Goal: Task Accomplishment & Management: Use online tool/utility

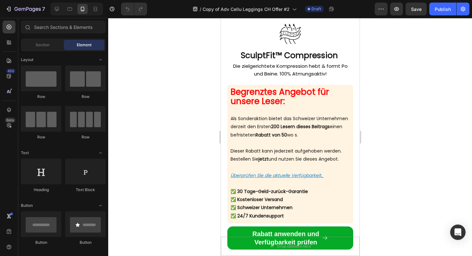
scroll to position [2103, 0]
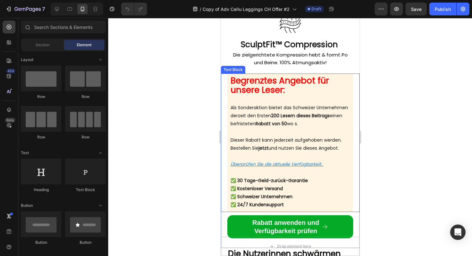
click at [287, 127] on strong "Rabatt von 50" at bounding box center [270, 123] width 31 height 6
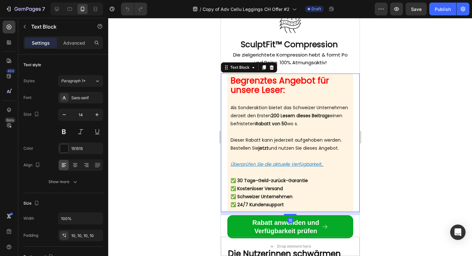
click at [287, 127] on strong "Rabatt von 50" at bounding box center [270, 123] width 31 height 6
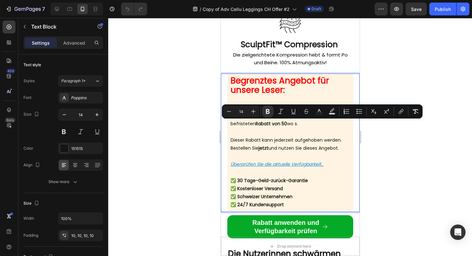
click at [299, 134] on p "Als Sonderaktion bietet das Schweizer Unternehmen derzeit den Ersten 200 Lesern…" at bounding box center [289, 120] width 119 height 32
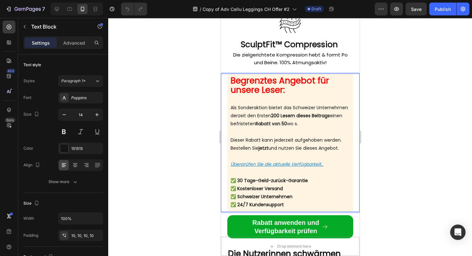
click at [332, 126] on p "Als Sonderaktion bietet das Schweizer Unternehmen derzeit den Ersten 200 Lesern…" at bounding box center [289, 120] width 119 height 32
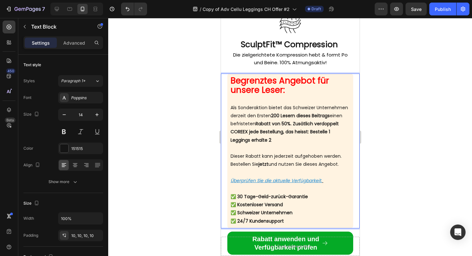
click at [247, 141] on strong "Rabatt von 50%. Zusätlich verdoppelt COREEX jede Bestellung, das heisst: Bestel…" at bounding box center [284, 131] width 108 height 22
click at [244, 141] on strong "Rabatt von 50%. Zusätlich verdoppelt COREEX jede Bestellung, das heisst: Bestel…" at bounding box center [284, 131] width 108 height 22
click at [299, 149] on p "Als Sonderaktion bietet das Schweizer Unternehmen derzeit den Ersten 200 Lesern…" at bounding box center [289, 128] width 119 height 48
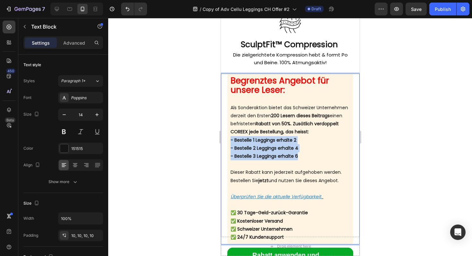
drag, startPoint x: 299, startPoint y: 162, endPoint x: 230, endPoint y: 148, distance: 70.8
click at [230, 148] on p "Als Sonderaktion bietet das Schweizer Unternehmen derzeit den Ersten 200 Lesern…" at bounding box center [289, 136] width 119 height 65
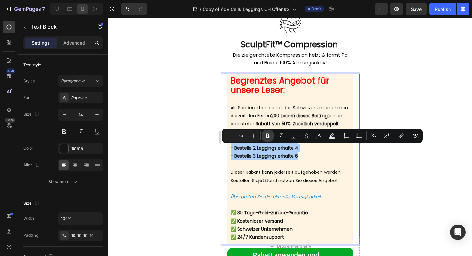
click at [271, 136] on icon "Editor contextual toolbar" at bounding box center [268, 136] width 6 height 6
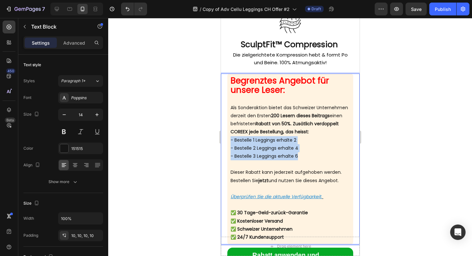
drag, startPoint x: 303, startPoint y: 165, endPoint x: 229, endPoint y: 150, distance: 76.0
click at [229, 150] on div "Begrenztes Angebot für unsere Leser: Als Sonderaktion bietet das Schweizer Unte…" at bounding box center [290, 159] width 126 height 171
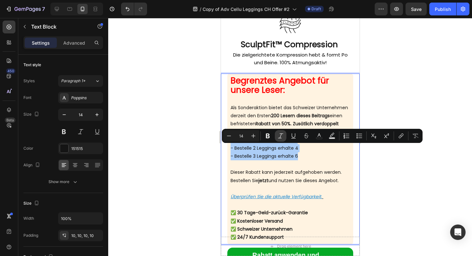
click at [281, 132] on button "Italic" at bounding box center [281, 136] width 12 height 12
click at [281, 143] on icon "- Bestelle 1 Leggings erhalte 2" at bounding box center [262, 140] width 65 height 6
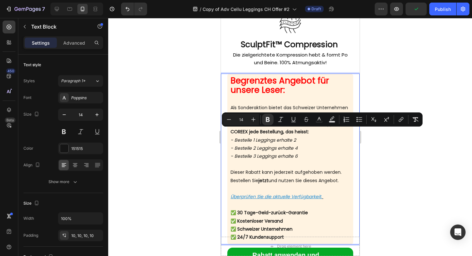
drag, startPoint x: 307, startPoint y: 142, endPoint x: 328, endPoint y: 132, distance: 23.4
click at [328, 132] on p "Als Sonderaktion bietet das Schweizer Unternehmen derzeit den Ersten 200 Lesern…" at bounding box center [289, 136] width 119 height 65
click at [266, 119] on icon "Editor contextual toolbar" at bounding box center [268, 119] width 4 height 5
click at [264, 143] on icon "- Bestelle 1 Leggings erhalte 2" at bounding box center [262, 140] width 65 height 6
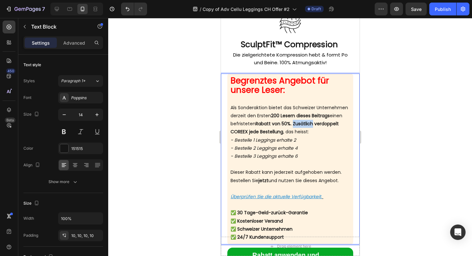
drag, startPoint x: 249, startPoint y: 130, endPoint x: 223, endPoint y: 129, distance: 26.0
click at [223, 129] on div "Begrenztes Angebot für unsere Leser: Als Sonderaktion bietet das Schweizer Unte…" at bounding box center [290, 159] width 139 height 171
click at [239, 133] on strong "Rabatt von 50%. Zusätlich verdoppelt COREEX jede Bestellung" at bounding box center [284, 127] width 108 height 14
drag, startPoint x: 249, startPoint y: 133, endPoint x: 225, endPoint y: 133, distance: 24.7
click at [225, 133] on div "Begrenztes Angebot für unsere Leser: Als Sonderaktion bietet das Schweizer Unte…" at bounding box center [290, 159] width 139 height 171
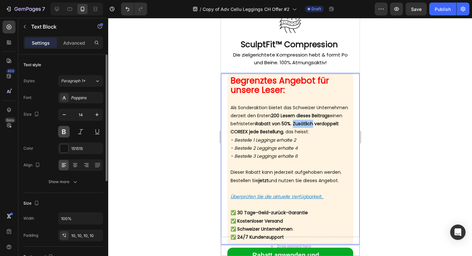
click at [64, 130] on button at bounding box center [64, 132] width 12 height 12
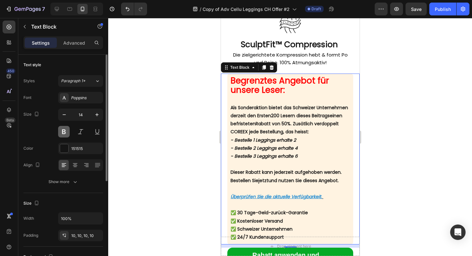
click at [64, 130] on button at bounding box center [64, 132] width 12 height 12
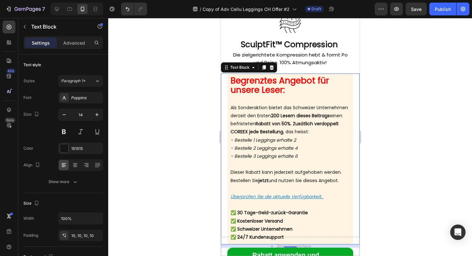
click at [224, 135] on div "Begrenztes Angebot für unsere Leser: Als Sonderaktion bietet das Schweizer Unte…" at bounding box center [290, 159] width 139 height 171
click at [236, 135] on strong "Rabatt von 50%. Zusätlich verdoppelt COREEX jede Bestellung" at bounding box center [284, 127] width 108 height 14
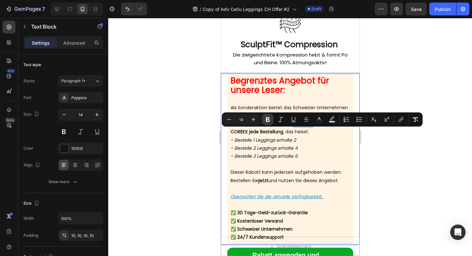
click at [267, 118] on icon "Editor contextual toolbar" at bounding box center [268, 119] width 6 height 6
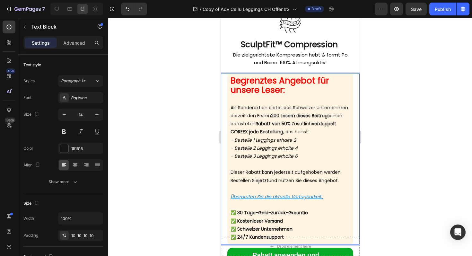
click at [264, 138] on p "Als Sonderaktion bietet das Schweizer Unternehmen derzeit den Ersten 200 Lesern…" at bounding box center [289, 136] width 119 height 65
click at [229, 132] on div "Begrenztes Angebot für unsere Leser: Als Sonderaktion bietet das Schweizer Unte…" at bounding box center [290, 159] width 126 height 171
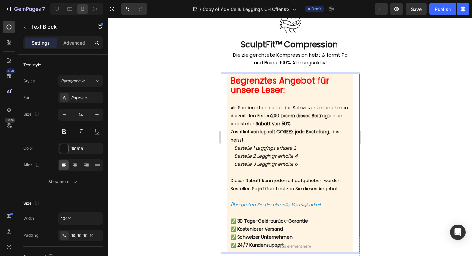
click at [229, 132] on div "Begrenztes Angebot für unsere Leser: Als Sonderaktion bietet das Schweizer Unte…" at bounding box center [290, 163] width 126 height 179
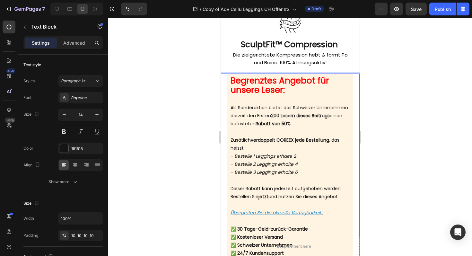
click at [243, 141] on p "⁠⁠⁠⁠⁠⁠⁠ Zusätlich verdoppelt COREEX jede Bestellung , das heisst: - Bestelle 1 …" at bounding box center [289, 156] width 119 height 56
click at [282, 143] on strong "verdoppelt COREEX jede Bestellung" at bounding box center [289, 140] width 78 height 6
click at [283, 146] on p "Zusätlich verdoppelt COREEX jede Bestellung , das heisst: - Bestelle 1 Leggings…" at bounding box center [289, 156] width 119 height 56
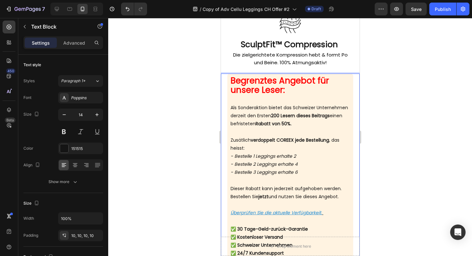
click at [287, 141] on strong "verdoppelt COREEX jede Bestellung" at bounding box center [289, 140] width 78 height 6
click at [278, 147] on p "Zusätlich verdoppelt COREEX jede Bestellung , das heisst: - Bestelle 1 Leggings…" at bounding box center [289, 156] width 119 height 56
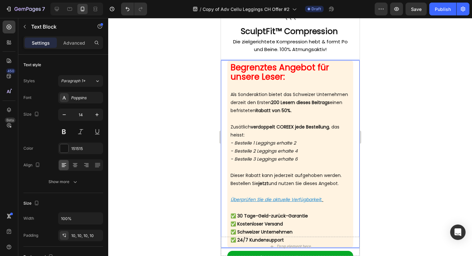
scroll to position [2117, 0]
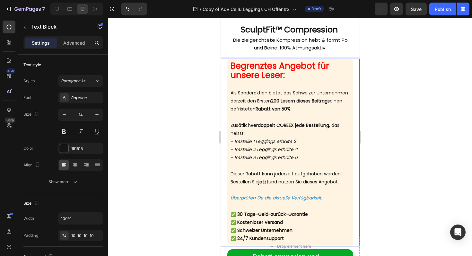
click at [249, 173] on p "Dieser Rabatt kann jederzeit aufgehoben werden. Bestellen Sie jetzt und nutzen …" at bounding box center [289, 178] width 119 height 16
click at [254, 175] on p "Dieser Rabatt kann jederzeit aufgehoben werden. Bestellen Sie jetzt und nutzen …" at bounding box center [289, 178] width 119 height 16
click at [242, 173] on p "Dieser kann jederzeit aufgehoben werden. Bestellen Sie jetzt und nutzen Sie die…" at bounding box center [289, 178] width 119 height 16
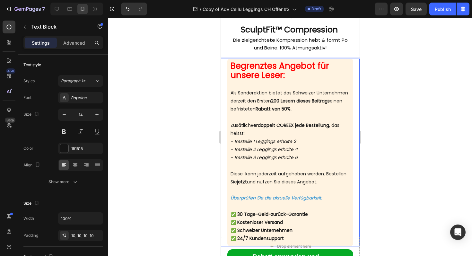
click at [245, 176] on p "Diese kann jederzeit aufgehoben werden. Bestellen Sie jetzt und nutzen Sie dies…" at bounding box center [289, 178] width 119 height 16
click at [242, 176] on p "Diese kann jederzeit aufgehoben werden. Bestellen Sie jetzt und nutzen Sie dies…" at bounding box center [289, 178] width 119 height 16
click at [246, 174] on p "DieseS kann jederzeit aufgehoben werden. Bestellen Sie jetzt und nutzen Sie die…" at bounding box center [289, 178] width 119 height 16
click at [246, 174] on p "Diese kann jederzeit aufgehoben werden. Bestellen Sie jetzt und nutzen Sie dies…" at bounding box center [289, 178] width 119 height 16
click at [242, 174] on p "Diese kann jederzeit aufgehoben werden. Bestellen Sie jetzt und nutzen Sie dies…" at bounding box center [289, 178] width 119 height 16
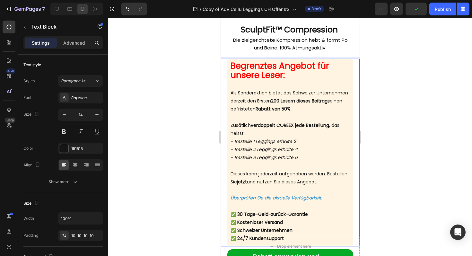
click at [247, 175] on p "Dieses kann jederzeit aufgehoben werden. Bestellen Sie jetzt und nutzen Sie die…" at bounding box center [289, 178] width 119 height 16
click at [246, 175] on p "Dieses kann jederzeit aufgehoben werden. Bestellen Sie jetzt und nutzen Sie die…" at bounding box center [289, 178] width 119 height 16
click at [246, 175] on p "Dieses Akann jederzeit aufgehoben werden. Bestellen Sie jetzt und nutzen Sie di…" at bounding box center [289, 178] width 119 height 16
click at [250, 175] on p "Dieses Akann jederzeit aufgehoben werden. Bestellen Sie jetzt und nutzen Sie di…" at bounding box center [289, 178] width 119 height 16
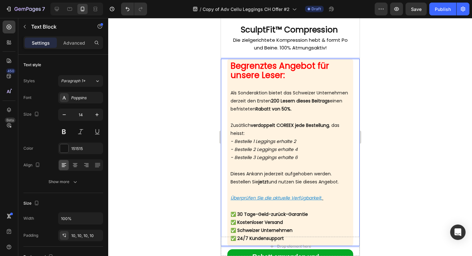
click at [254, 175] on p "Dieses Ankann jederzeit aufgehoben werden. Bestellen Sie jetzt und nutzen Sie d…" at bounding box center [289, 178] width 119 height 16
click at [253, 175] on p "Dieses Ankann jederzeit aufgehoben werden. Bestellen Sie jetzt und nutzen Sie d…" at bounding box center [289, 178] width 119 height 16
click at [255, 175] on p "Dieses Angkann jederzeit aufgehoben werden. Bestellen Sie jetzt und nutzen Sie …" at bounding box center [289, 178] width 119 height 16
click at [257, 175] on p "Dieses Angekann jederzeit aufgehoben werden. Bestellen Sie jetzt und nutzen Sie…" at bounding box center [289, 178] width 119 height 16
click at [260, 175] on p "Dieses Angebkann jederzeit aufgehoben werden. Bestellen Sie jetzt und nutzen Si…" at bounding box center [289, 178] width 119 height 16
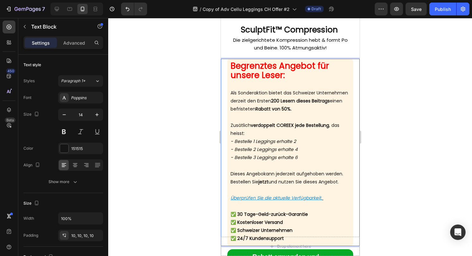
click at [264, 175] on p "Dieses Angebokann jederzeit aufgehoben werden. Bestellen Sie jetzt und nutzen S…" at bounding box center [289, 178] width 119 height 16
click at [264, 174] on p "Dieses Angebotkann jederzeit aufgehoben werden. Bestellen Sie jetzt und nutzen …" at bounding box center [289, 178] width 119 height 16
click at [265, 177] on p "Dieses Angebot kann jederzeit aufgehoben werden. Bestellen Sie jetzt und nutzen…" at bounding box center [289, 178] width 119 height 16
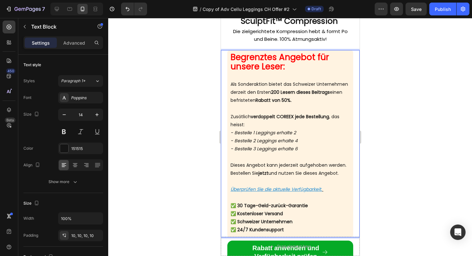
click at [278, 177] on p "Dieses Angebot kann jederzeit aufgehoben werden. Bestellen Sie jetzt und nutzen…" at bounding box center [289, 169] width 119 height 16
click at [259, 167] on p "Dieses Angebot kann jederzeit aufgehoben werden. Bestellen Sie jetzt und nutzen…" at bounding box center [289, 169] width 119 height 16
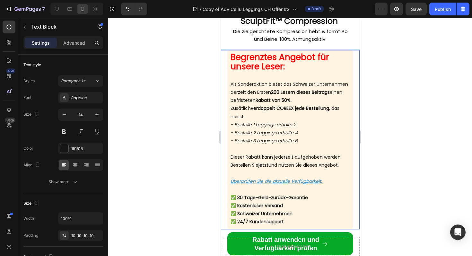
click at [244, 118] on p "Zusätlich verdoppelt COREEX jede Bestellung , das heisst: - Bestelle 1 Leggings…" at bounding box center [289, 128] width 119 height 48
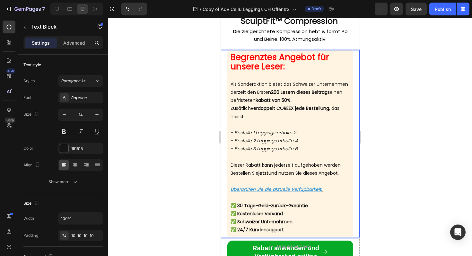
click at [249, 118] on p "Zusätlich verdoppelt COREEX jede Bestellung , das heisst: - Bestelle 1 Leggings…" at bounding box center [289, 132] width 119 height 56
click at [244, 125] on p "Zusätlich verdoppelt COREEX jede Bestellung , das heisst: - Bestelle 1 Leggings…" at bounding box center [289, 132] width 119 height 56
click at [229, 130] on div "Begrenztes Angebot für unsere Leser: Als Sonderaktion bietet das Schweizer Unte…" at bounding box center [290, 143] width 126 height 187
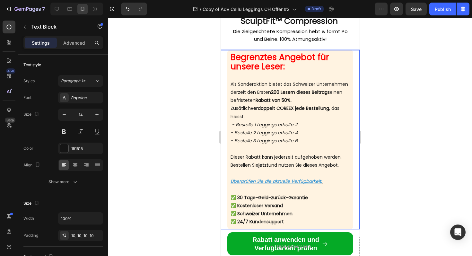
click at [243, 111] on p "Zusätlich verdoppelt COREEX jede Bestellung , das heisst: - Bestelle 1 Leggings…" at bounding box center [289, 128] width 119 height 48
click at [249, 113] on p "Zusätzlich verdoppelt COREEX jede Bestellung , das heisst: - Bestelle 1 Legging…" at bounding box center [289, 128] width 119 height 48
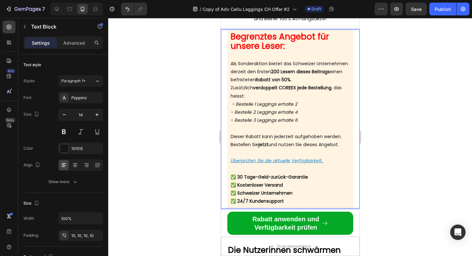
scroll to position [2147, 0]
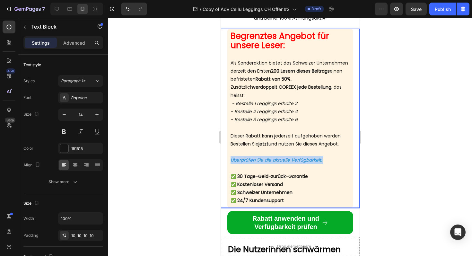
drag, startPoint x: 326, startPoint y: 160, endPoint x: 229, endPoint y: 160, distance: 97.3
click at [229, 160] on div "Begrenztes Angebot für unsere Leser: Als Sonderaktion bietet das Schweizer Unte…" at bounding box center [290, 118] width 126 height 179
click at [247, 167] on p "Rich Text Editor. Editing area: main" at bounding box center [289, 168] width 119 height 8
click at [252, 161] on u "Überprüfen Sie die aktuelle Verfügbarkeit." at bounding box center [275, 160] width 91 height 6
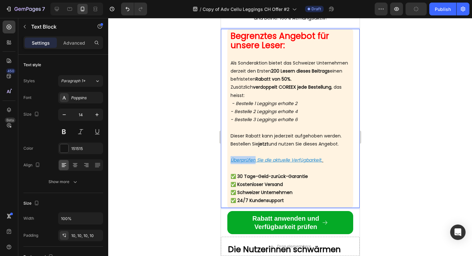
click at [252, 161] on u "Überprüfen Sie die aktuelle Verfügbarkeit." at bounding box center [275, 160] width 91 height 6
click at [256, 167] on p "Rich Text Editor. Editing area: main" at bounding box center [289, 168] width 119 height 8
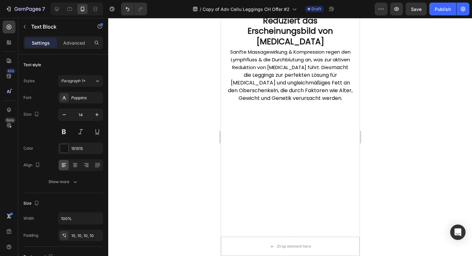
scroll to position [1629, 0]
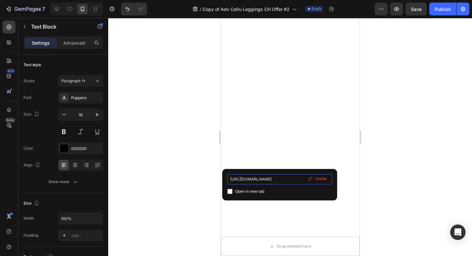
click at [264, 178] on input "[URL][DOMAIN_NAME]" at bounding box center [279, 179] width 105 height 10
click at [241, 189] on span "Open in new tab" at bounding box center [249, 191] width 29 height 8
checkbox input "true"
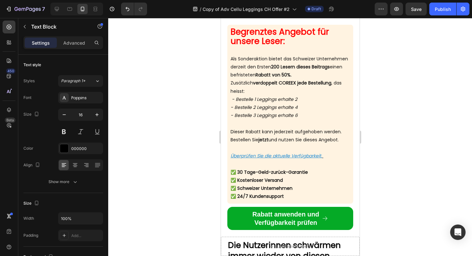
scroll to position [2153, 0]
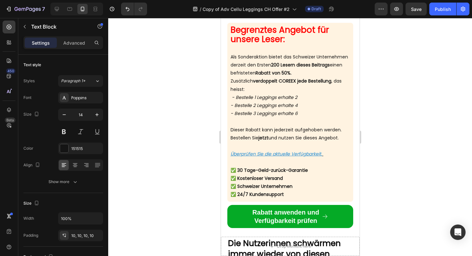
click at [309, 160] on p at bounding box center [289, 162] width 119 height 8
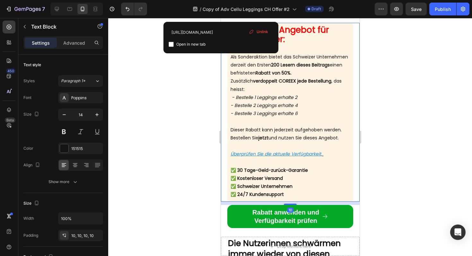
click at [307, 153] on u "Überprüfen Sie die aktuelle Verfügbarkeit." at bounding box center [275, 154] width 91 height 6
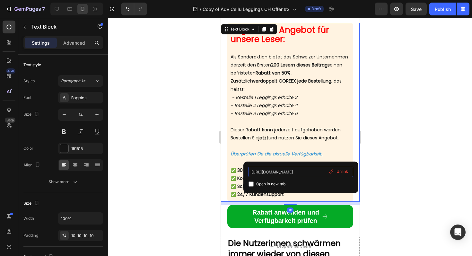
click at [293, 169] on input "[URL][DOMAIN_NAME]" at bounding box center [300, 172] width 105 height 10
type input "[URL][DOMAIN_NAME]"
click at [303, 143] on p "Rich Text Editor. Editing area: main" at bounding box center [289, 146] width 119 height 8
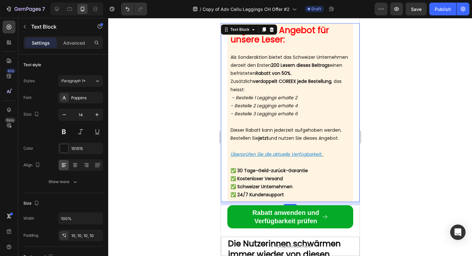
scroll to position [2196, 0]
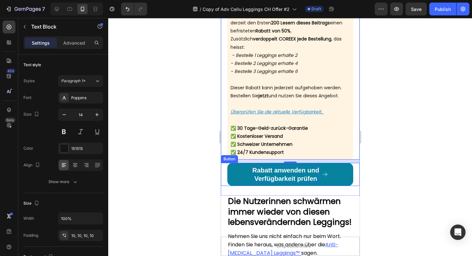
click at [289, 172] on p "Rabatt anwenden und Verfügbarkeit prüfen" at bounding box center [285, 174] width 67 height 17
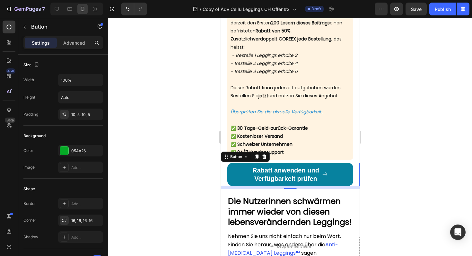
click at [240, 168] on link "Rabatt anwenden und Verfügbarkeit prüfen" at bounding box center [290, 174] width 126 height 23
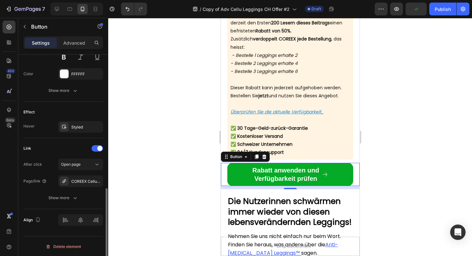
scroll to position [342, 0]
click at [70, 179] on div "COREEX CelluFlex™ - #1 Anti-[MEDICAL_DATA] Leggings der [GEOGRAPHIC_DATA]" at bounding box center [80, 181] width 45 height 12
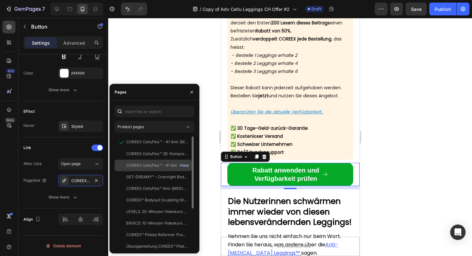
click at [184, 163] on div "View" at bounding box center [183, 165] width 9 height 6
click at [169, 167] on div "COREEX CelluFlex™ - #1 Anti-[MEDICAL_DATA] Leggings" at bounding box center [157, 165] width 62 height 6
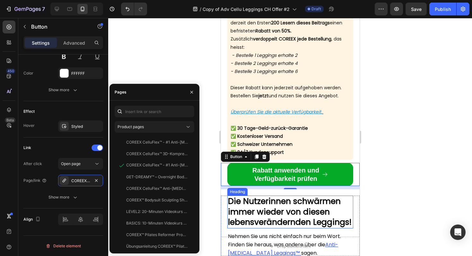
click at [263, 208] on strong "Die Nutzerinnen schwärmen immer wieder von diesen lebensverändernden Leggings!" at bounding box center [290, 211] width 124 height 32
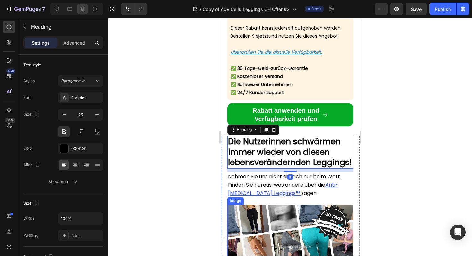
scroll to position [2260, 0]
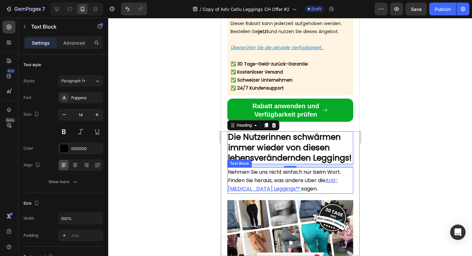
click at [327, 193] on p "Nehmen Sie uns nicht einfach nur beim Wort. Finden Sie heraus, was andere über …" at bounding box center [290, 180] width 125 height 25
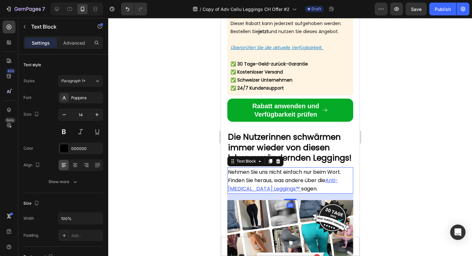
click at [327, 193] on p "Nehmen Sie uns nicht einfach nur beim Wort. Finden Sie heraus, was andere über …" at bounding box center [290, 180] width 125 height 25
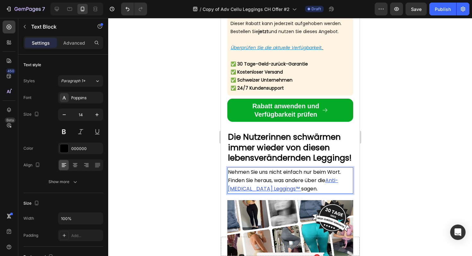
click at [333, 193] on p "Nehmen Sie uns nicht einfach nur beim Wort. Finden Sie heraus, was andere über …" at bounding box center [290, 180] width 125 height 25
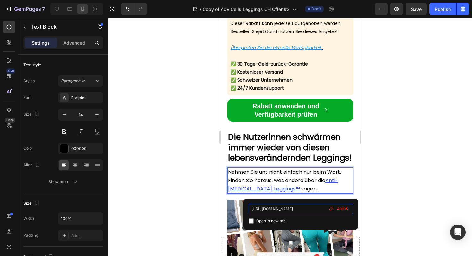
click at [304, 207] on input "[URL][DOMAIN_NAME]" at bounding box center [300, 209] width 105 height 10
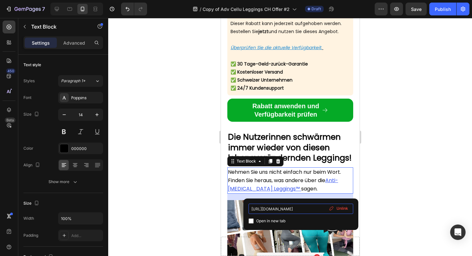
type input "[URL][DOMAIN_NAME]"
click at [313, 180] on span "Nehmen Sie uns nicht einfach nur beim Wort. Finden Sie heraus, was andere über …" at bounding box center [284, 176] width 113 height 16
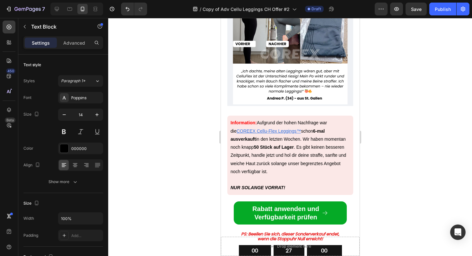
scroll to position [2751, 0]
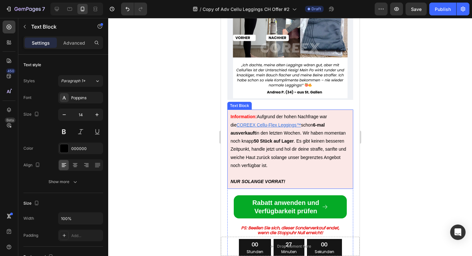
click at [279, 122] on u "COREEX Cellu-Flex Leggings™" at bounding box center [268, 124] width 65 height 5
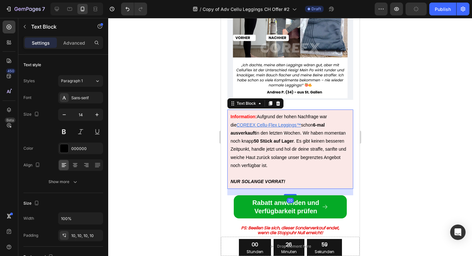
click at [275, 122] on u "COREEX Cellu-Flex Leggings™" at bounding box center [268, 124] width 65 height 5
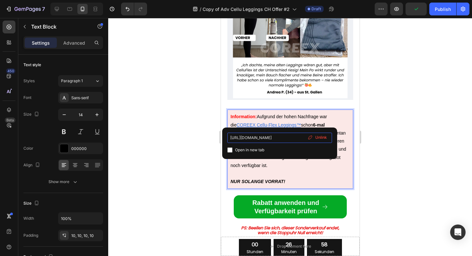
click at [273, 142] on input "[URL][DOMAIN_NAME]" at bounding box center [279, 138] width 105 height 10
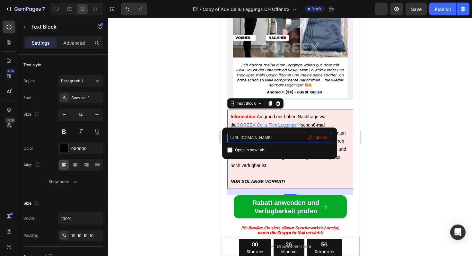
scroll to position [0, 39]
type input "[URL][DOMAIN_NAME]"
click at [280, 159] on p "Information: Aufgrund der hohen Nachfrage war die COREEX Cellu-Flex Leggings™ s…" at bounding box center [289, 145] width 119 height 65
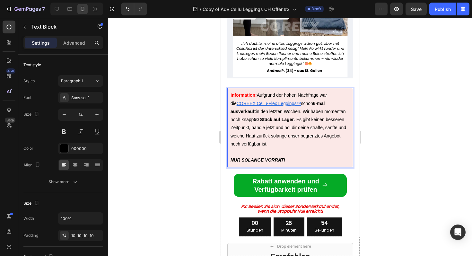
scroll to position [2790, 0]
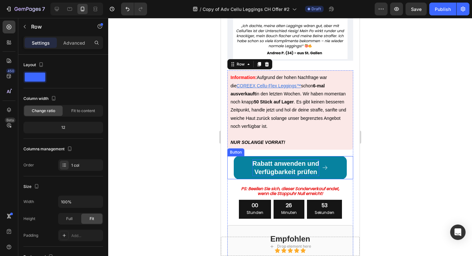
click at [273, 159] on p "Rabatt anwenden und Verfügbarkeit prüfen" at bounding box center [285, 167] width 67 height 17
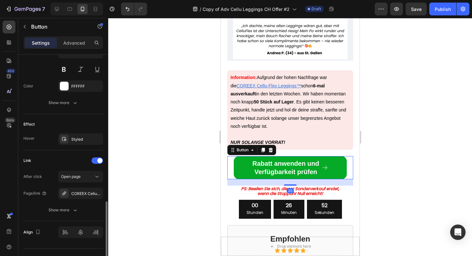
scroll to position [342, 0]
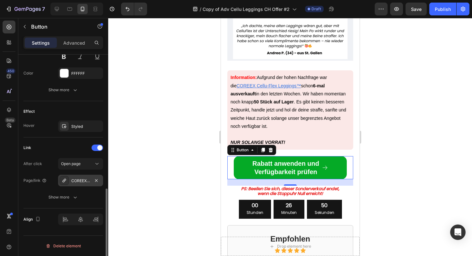
click at [85, 179] on div "COREEX CelluFlex™ - #1 Anti-[MEDICAL_DATA] Leggings der [GEOGRAPHIC_DATA]" at bounding box center [80, 181] width 19 height 6
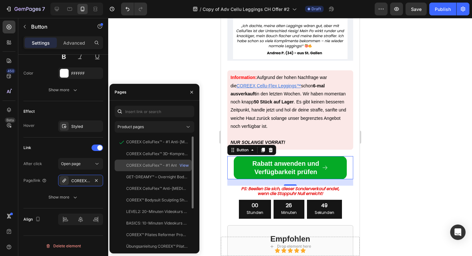
click at [137, 163] on div "COREEX CelluFlex™ - #1 Anti-[MEDICAL_DATA] Leggings" at bounding box center [157, 165] width 62 height 6
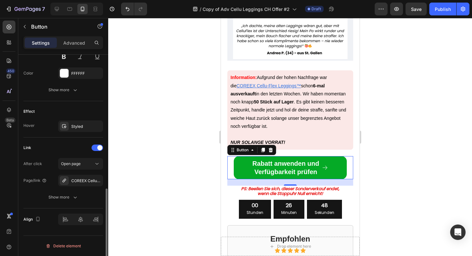
click at [82, 172] on div "After click Open page Page/link COREEX CelluFlex™ - #1 Anti-[MEDICAL_DATA] Legg…" at bounding box center [63, 180] width 80 height 45
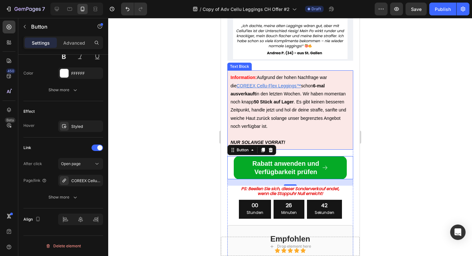
click at [265, 84] on p "Information: Aufgrund der hohen Nachfrage war die COREEX Cellu-Flex Leggings™ s…" at bounding box center [289, 106] width 119 height 65
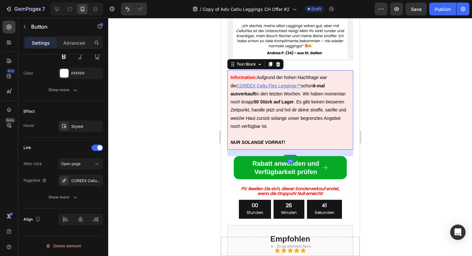
scroll to position [0, 0]
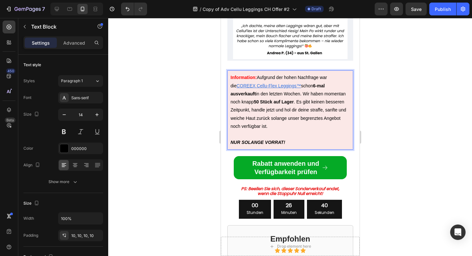
click at [269, 83] on u "COREEX Cellu-Flex Leggings™" at bounding box center [268, 85] width 65 height 5
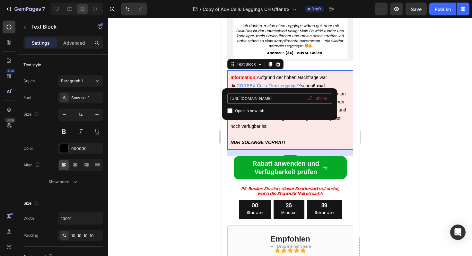
scroll to position [0, 39]
drag, startPoint x: 270, startPoint y: 100, endPoint x: 318, endPoint y: 100, distance: 48.1
click at [318, 100] on div "[URL][DOMAIN_NAME] Open in new tab Unlink" at bounding box center [279, 103] width 105 height 21
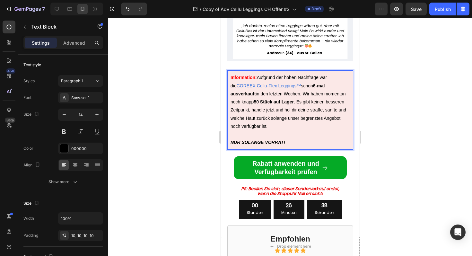
click at [319, 143] on div "Information: Aufgrund der hohen Nachfrage war die COREEX Cellu-Flex Leggings™ s…" at bounding box center [290, 109] width 126 height 79
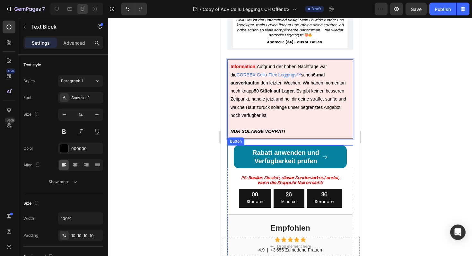
scroll to position [2806, 0]
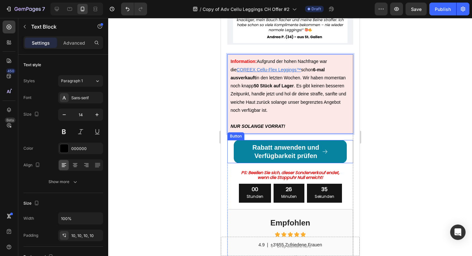
click at [304, 153] on p "Rabatt anwenden und Verfügbarkeit prüfen" at bounding box center [285, 151] width 67 height 17
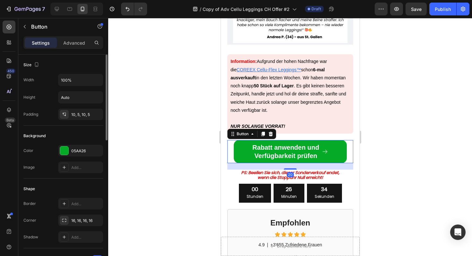
scroll to position [342, 0]
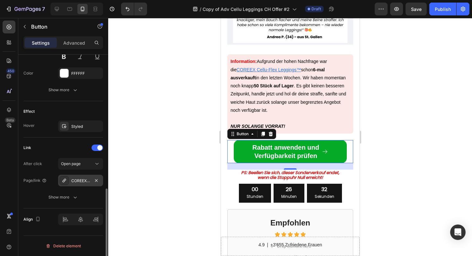
click at [77, 177] on div "COREEX CelluFlex™ - #1 Anti-[MEDICAL_DATA] Leggings" at bounding box center [80, 181] width 45 height 12
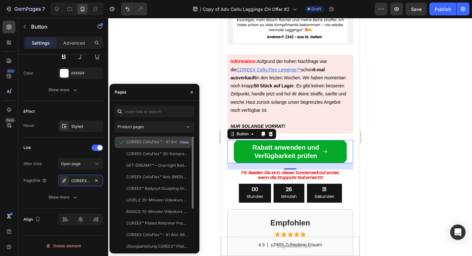
click at [187, 141] on div "View" at bounding box center [183, 142] width 9 height 6
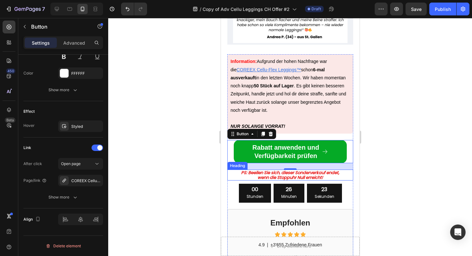
click at [268, 174] on strong "wenn die Stoppuhr Null erreicht!" at bounding box center [289, 177] width 65 height 6
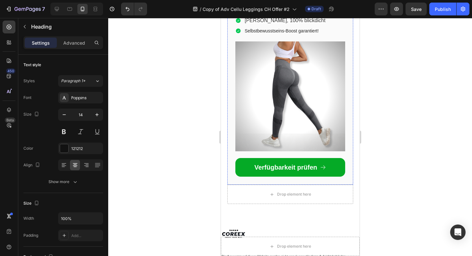
scroll to position [3085, 0]
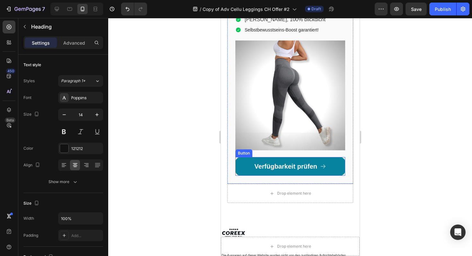
click at [301, 157] on link "Verfügbarkeit prüfen" at bounding box center [290, 166] width 110 height 19
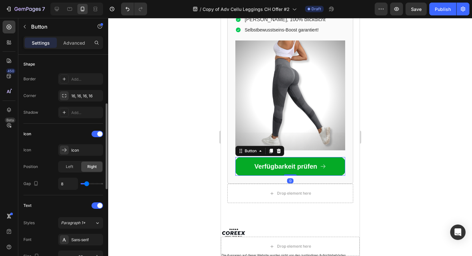
scroll to position [342, 0]
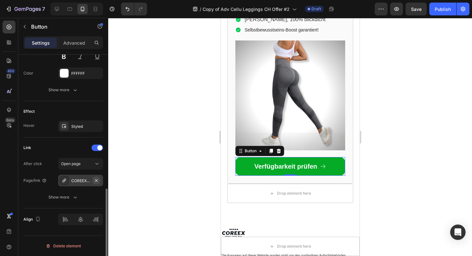
click at [95, 179] on icon "button" at bounding box center [96, 180] width 3 height 3
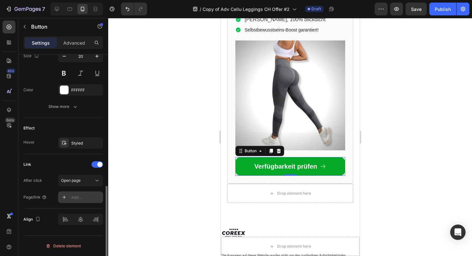
scroll to position [325, 0]
click at [76, 201] on div "Add..." at bounding box center [80, 197] width 45 height 12
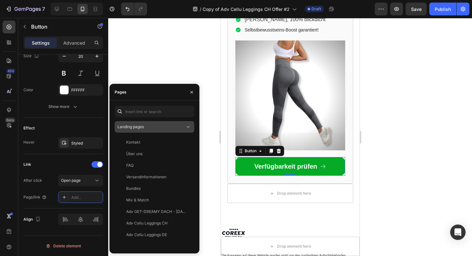
click at [177, 131] on button "Landing pages" at bounding box center [155, 127] width 80 height 12
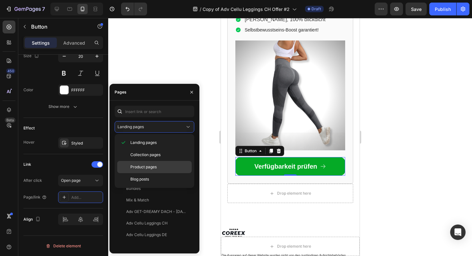
click at [150, 173] on div "Product pages" at bounding box center [154, 179] width 74 height 12
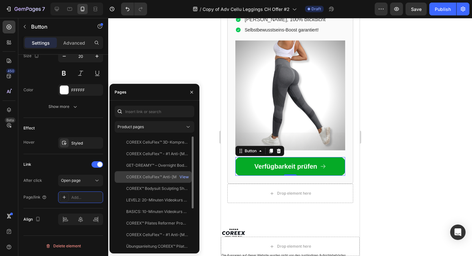
click at [173, 176] on div "COREEX CelluFlex™ Anti-[MEDICAL_DATA] Shorts" at bounding box center [157, 177] width 62 height 6
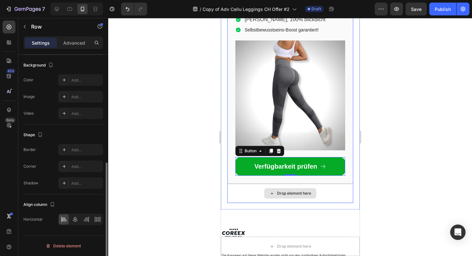
click at [230, 190] on div "Drop element here" at bounding box center [290, 193] width 126 height 19
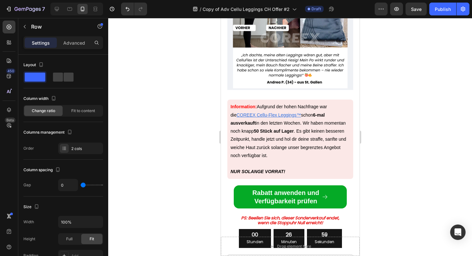
scroll to position [2759, 0]
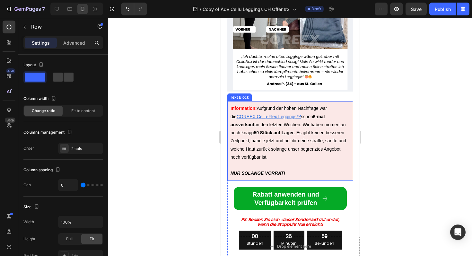
click at [275, 134] on p "Information: Aufgrund der hohen Nachfrage war die COREEX Cellu-Flex Leggings™ s…" at bounding box center [289, 136] width 119 height 65
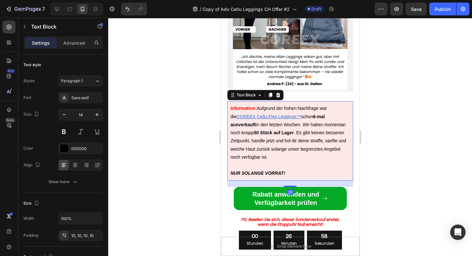
click at [277, 114] on u "COREEX Cellu-Flex Leggings™" at bounding box center [268, 116] width 65 height 5
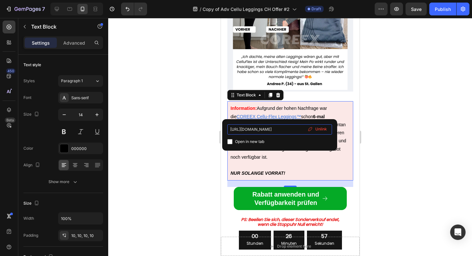
scroll to position [0, 39]
drag, startPoint x: 282, startPoint y: 127, endPoint x: 322, endPoint y: 127, distance: 39.8
click at [322, 127] on div "[URL][DOMAIN_NAME] Open in new tab Unlink" at bounding box center [279, 134] width 105 height 21
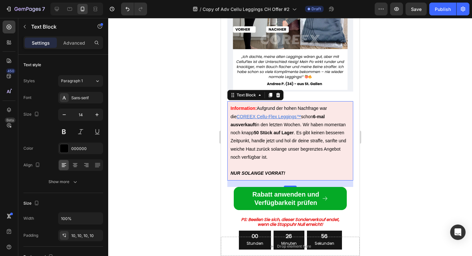
click at [321, 108] on p "Information: Aufgrund der hohen Nachfrage war die COREEX Cellu-Flex Leggings™ s…" at bounding box center [289, 136] width 119 height 65
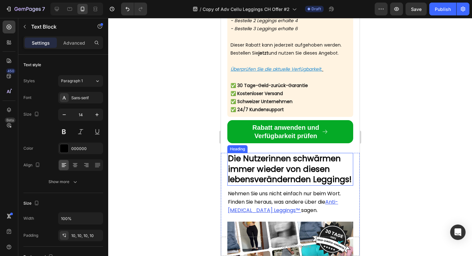
scroll to position [2252, 0]
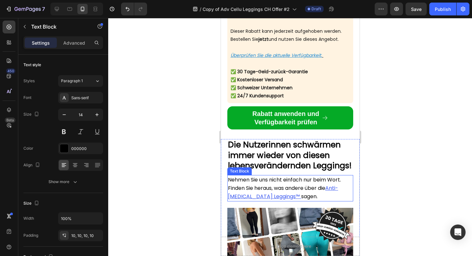
click at [322, 201] on p "Nehmen Sie uns nicht einfach nur beim Wort. Finden Sie heraus, was andere über …" at bounding box center [290, 188] width 125 height 25
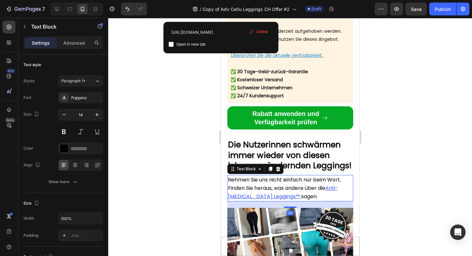
click at [331, 200] on u "Anti-[MEDICAL_DATA] Leggings™" at bounding box center [283, 192] width 110 height 16
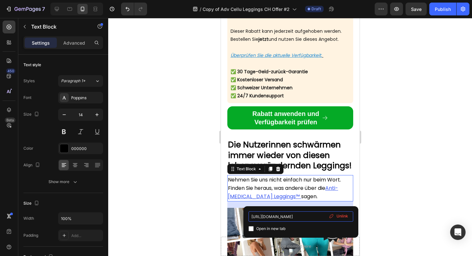
scroll to position [0, 39]
drag, startPoint x: 312, startPoint y: 216, endPoint x: 351, endPoint y: 216, distance: 39.2
click at [351, 216] on input "[URL][DOMAIN_NAME]" at bounding box center [300, 216] width 105 height 10
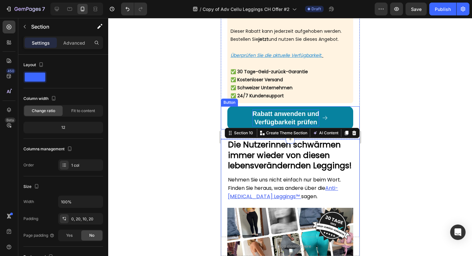
click at [309, 114] on p "Rabatt anwenden und Verfügbarkeit prüfen" at bounding box center [285, 117] width 67 height 17
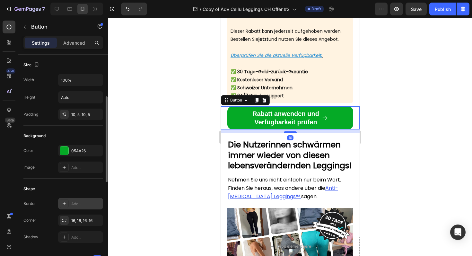
scroll to position [327, 0]
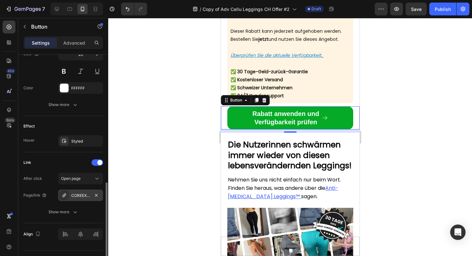
click at [85, 197] on div "COREEX CelluFlex™ - #1 Anti-[MEDICAL_DATA] Leggings" at bounding box center [80, 196] width 19 height 6
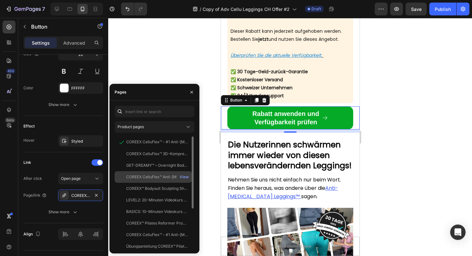
click at [158, 175] on div "COREEX CelluFlex™ Anti-[MEDICAL_DATA] Shorts" at bounding box center [157, 177] width 62 height 6
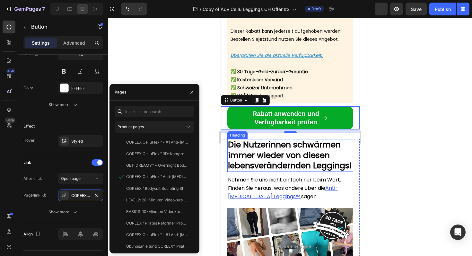
click at [273, 168] on strong "Die Nutzerinnen schwärmen immer wieder von diesen lebensverändernden Leggings!" at bounding box center [290, 155] width 124 height 32
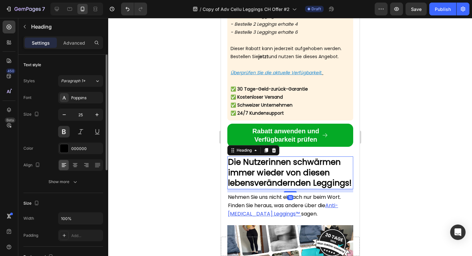
scroll to position [2226, 0]
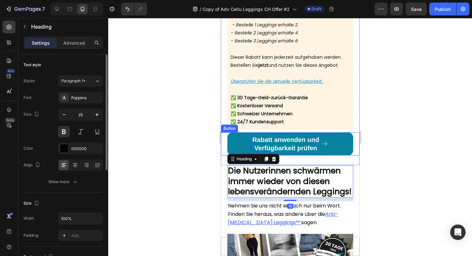
click at [282, 145] on p "Rabatt anwenden und Verfügbarkeit prüfen" at bounding box center [285, 143] width 67 height 17
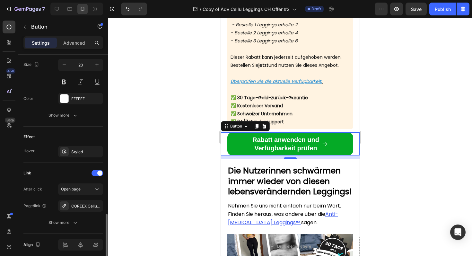
scroll to position [342, 0]
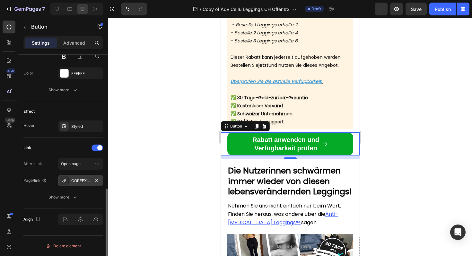
click at [83, 179] on div "COREEX CelluFlex™ Anti-[MEDICAL_DATA] Shorts" at bounding box center [80, 181] width 19 height 6
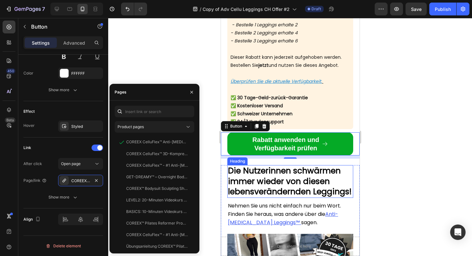
click at [269, 171] on strong "Die Nutzerinnen schwärmen immer wieder von diesen lebensverändernden Leggings!" at bounding box center [290, 181] width 124 height 32
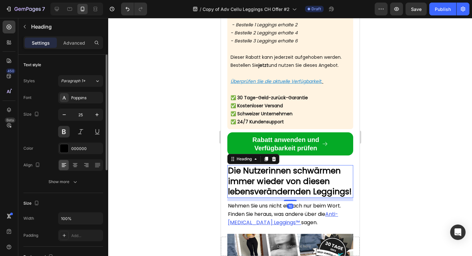
scroll to position [2181, 0]
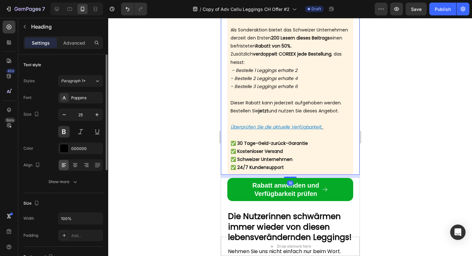
click at [269, 125] on u "Überprüfen Sie die aktuelle Verfügbarkeit." at bounding box center [275, 127] width 91 height 6
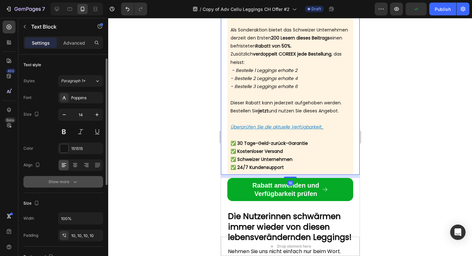
scroll to position [161, 0]
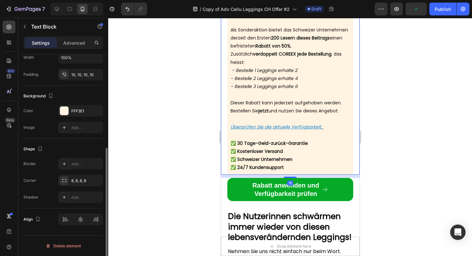
click at [282, 125] on u "Überprüfen Sie die aktuelle Verfügbarkeit." at bounding box center [275, 127] width 91 height 6
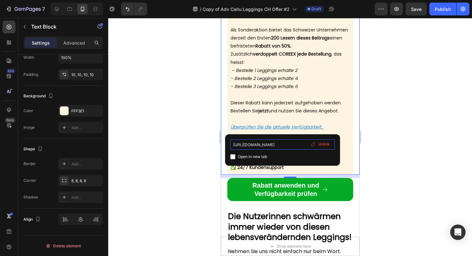
scroll to position [0, 39]
drag, startPoint x: 290, startPoint y: 147, endPoint x: 326, endPoint y: 147, distance: 36.6
click at [326, 147] on div "[URL][DOMAIN_NAME] Open in new tab Unlink" at bounding box center [282, 149] width 105 height 21
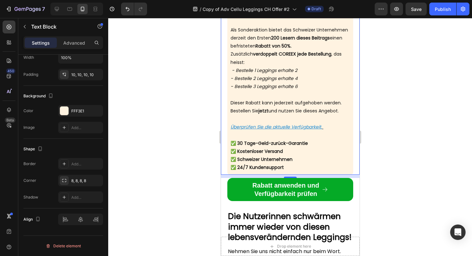
click at [319, 115] on div "Begrenztes Angebot für unsere Leser: Als Sonderaktion bietet das Schweizer Unte…" at bounding box center [290, 85] width 126 height 179
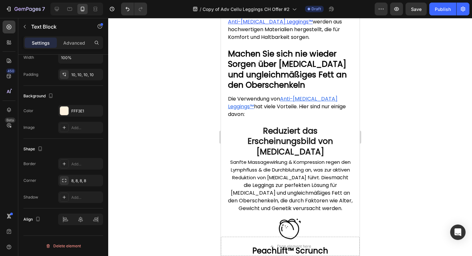
scroll to position [1783, 0]
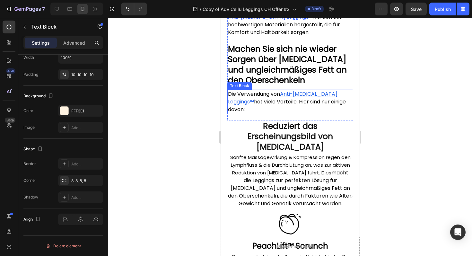
click at [307, 90] on u "Anti-[MEDICAL_DATA] Leggings™" at bounding box center [282, 97] width 109 height 15
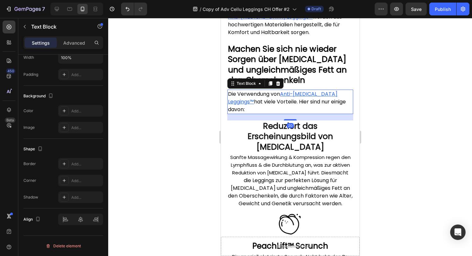
click at [310, 90] on u "Anti-[MEDICAL_DATA] Leggings™" at bounding box center [282, 97] width 109 height 15
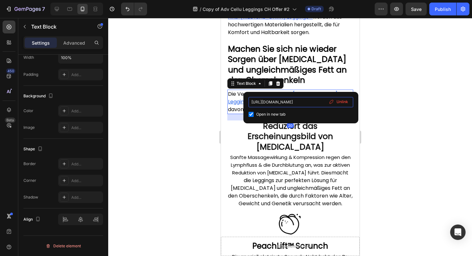
scroll to position [0, 39]
drag, startPoint x: 293, startPoint y: 100, endPoint x: 336, endPoint y: 100, distance: 42.4
click at [336, 100] on div "[URL][DOMAIN_NAME] Open in new tab Unlink" at bounding box center [300, 107] width 105 height 21
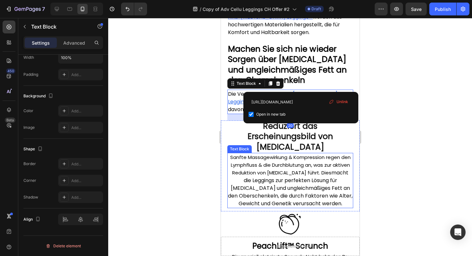
click at [317, 154] on span "Sanfte Massagewirkung & Kompression regen den Lymphfluss & die Durchblutung an,…" at bounding box center [290, 165] width 120 height 22
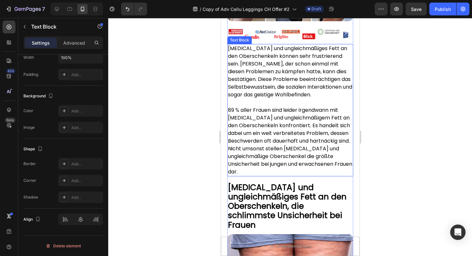
scroll to position [295, 0]
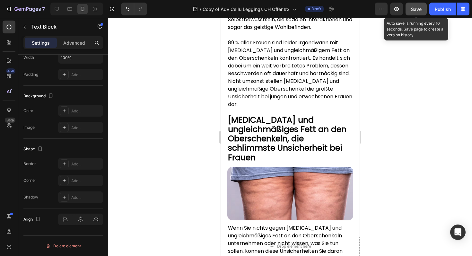
click at [418, 6] on span "Save" at bounding box center [416, 8] width 11 height 5
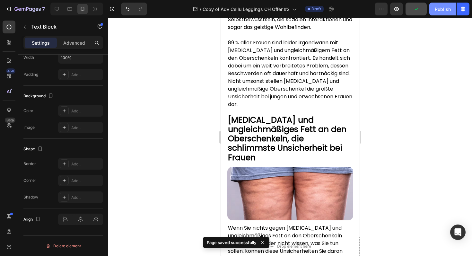
click at [445, 13] on button "Publish" at bounding box center [442, 9] width 27 height 13
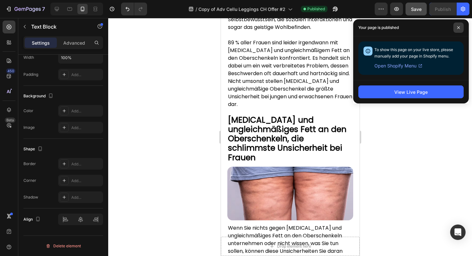
click at [456, 31] on span at bounding box center [458, 27] width 10 height 10
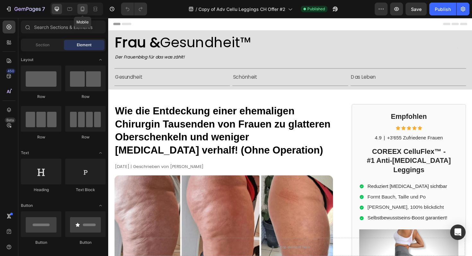
click at [81, 7] on icon at bounding box center [82, 9] width 6 height 6
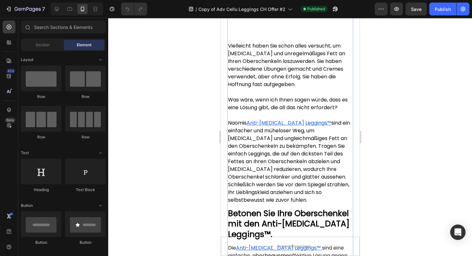
scroll to position [1009, 0]
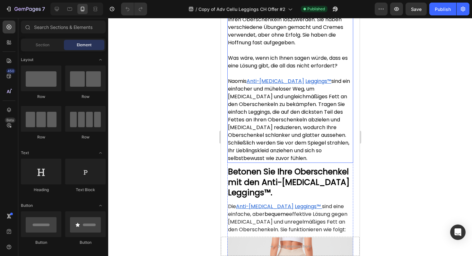
click at [289, 110] on p "Naomis Anti-Cellulite Leggings™ sind ein einfacher und müheloser Weg, um Cellul…" at bounding box center [290, 119] width 125 height 85
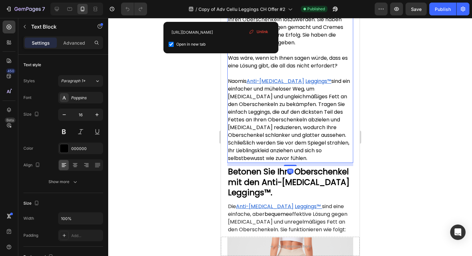
click at [305, 85] on u "Leggings™" at bounding box center [318, 80] width 26 height 7
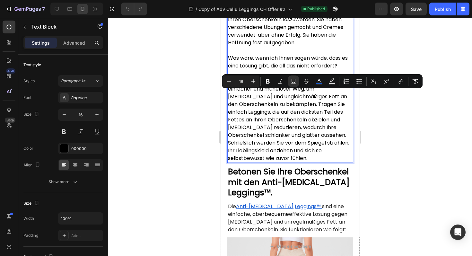
click at [280, 85] on u "Anti-[MEDICAL_DATA]" at bounding box center [274, 80] width 57 height 7
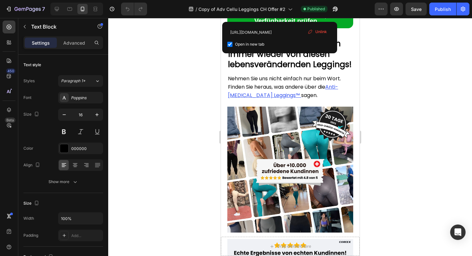
scroll to position [2171, 0]
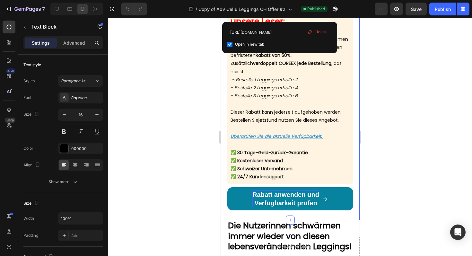
click at [286, 192] on p "Rabatt anwenden und Verfügbarkeit prüfen" at bounding box center [285, 198] width 67 height 17
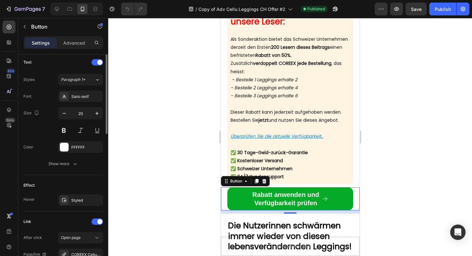
scroll to position [297, 0]
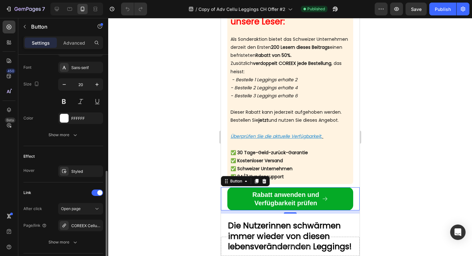
click at [79, 232] on div "After click Open page Page/link COREEX CelluFlex™ Anti-Cellulite Shorts Show mo…" at bounding box center [63, 225] width 80 height 45
click at [85, 226] on div "COREEX CelluFlex™ Anti-[MEDICAL_DATA] Shorts" at bounding box center [80, 226] width 19 height 6
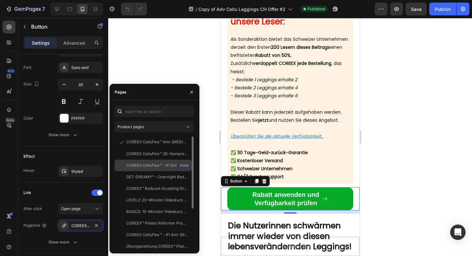
click at [175, 162] on div "COREEX CelluFlex™ - #1 Anti-[MEDICAL_DATA] Leggings" at bounding box center [157, 165] width 62 height 6
click at [181, 164] on div "View" at bounding box center [183, 165] width 9 height 6
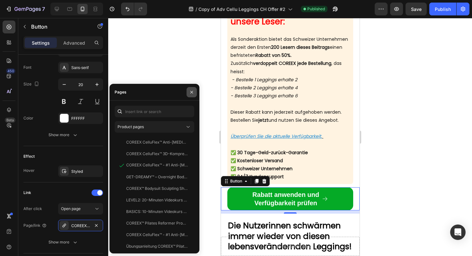
click at [191, 88] on button "button" at bounding box center [191, 92] width 10 height 10
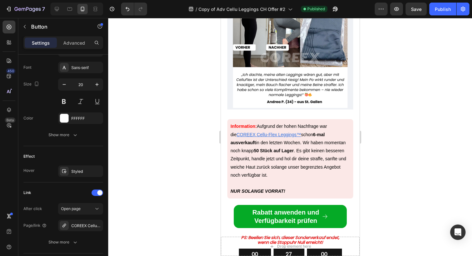
scroll to position [2781, 0]
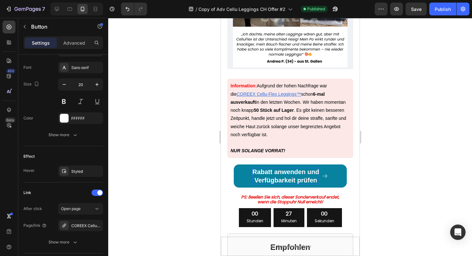
click at [279, 174] on p "Rabatt anwenden und Verfügbarkeit prüfen" at bounding box center [285, 176] width 67 height 17
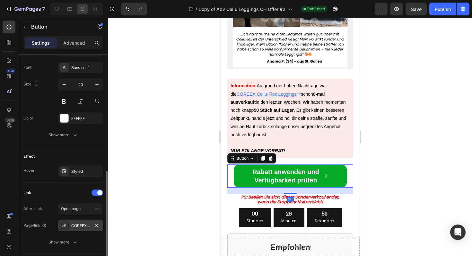
click at [90, 227] on div "COREEX CelluFlex™ - #1 Anti-[MEDICAL_DATA] Leggings" at bounding box center [80, 226] width 19 height 6
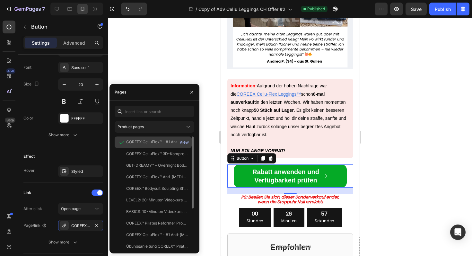
click at [185, 144] on div "View" at bounding box center [183, 142] width 9 height 6
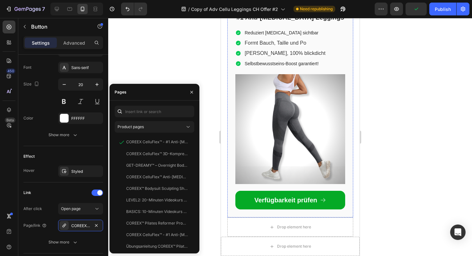
scroll to position [3091, 0]
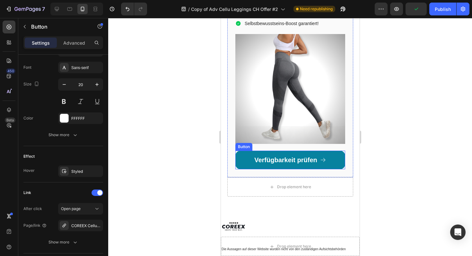
click at [247, 152] on link "Verfügbarkeit prüfen" at bounding box center [290, 160] width 110 height 19
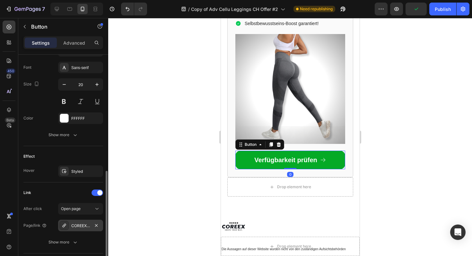
click at [83, 223] on div "COREEX CelluFlex™ Anti-[MEDICAL_DATA] Shorts" at bounding box center [80, 226] width 19 height 6
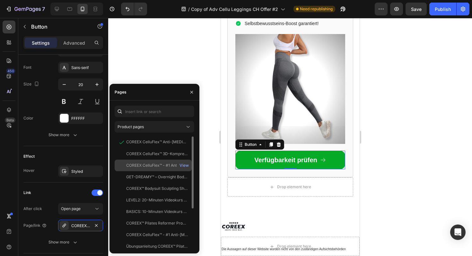
click at [169, 163] on div "COREEX CelluFlex™ - #1 Anti-[MEDICAL_DATA] Leggings" at bounding box center [157, 165] width 62 height 6
click at [183, 166] on div "View" at bounding box center [183, 165] width 9 height 6
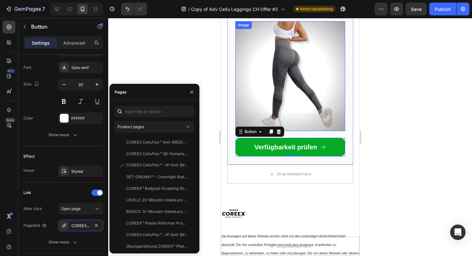
scroll to position [3115, 0]
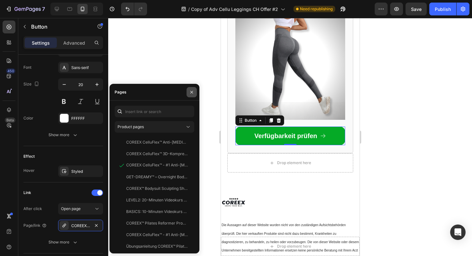
click at [189, 90] on button "button" at bounding box center [191, 92] width 10 height 10
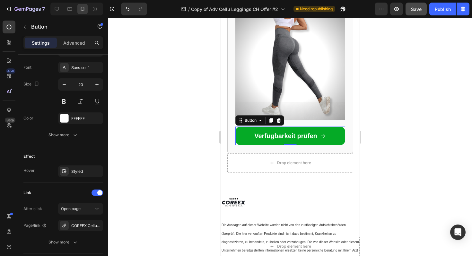
click at [416, 12] on button "Save" at bounding box center [415, 9] width 21 height 13
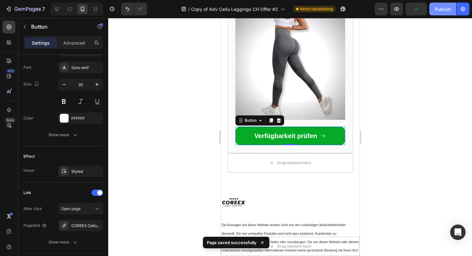
click at [440, 13] on button "Publish" at bounding box center [442, 9] width 27 height 13
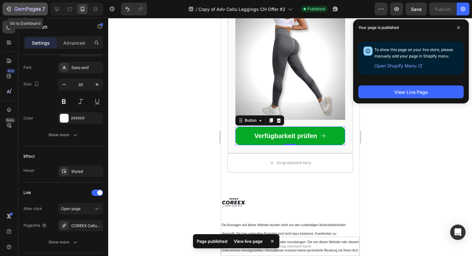
click at [14, 7] on icon "button" at bounding box center [27, 9] width 26 height 5
